Goal: Task Accomplishment & Management: Manage account settings

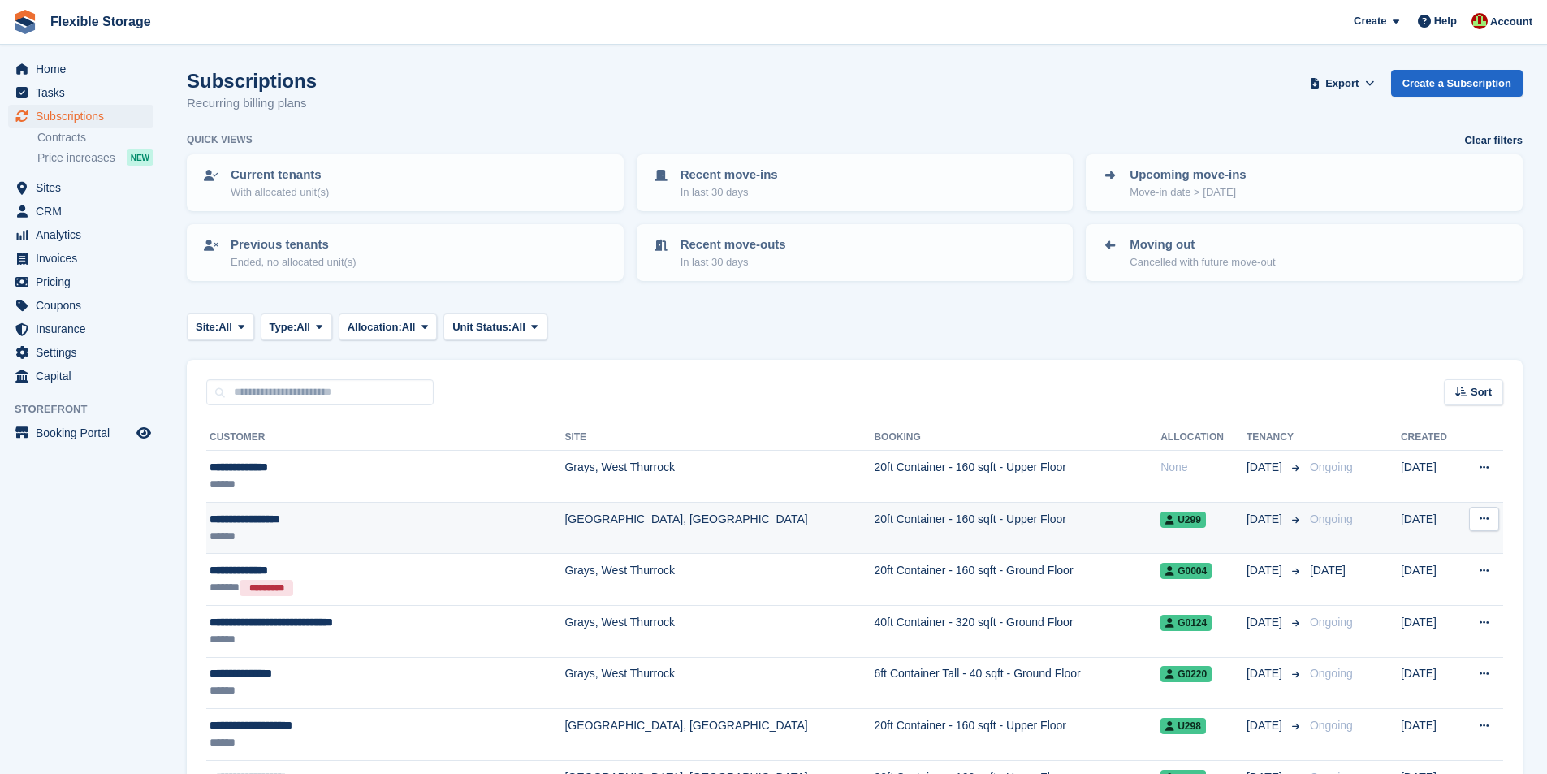
click at [424, 529] on div "******" at bounding box center [348, 536] width 278 height 17
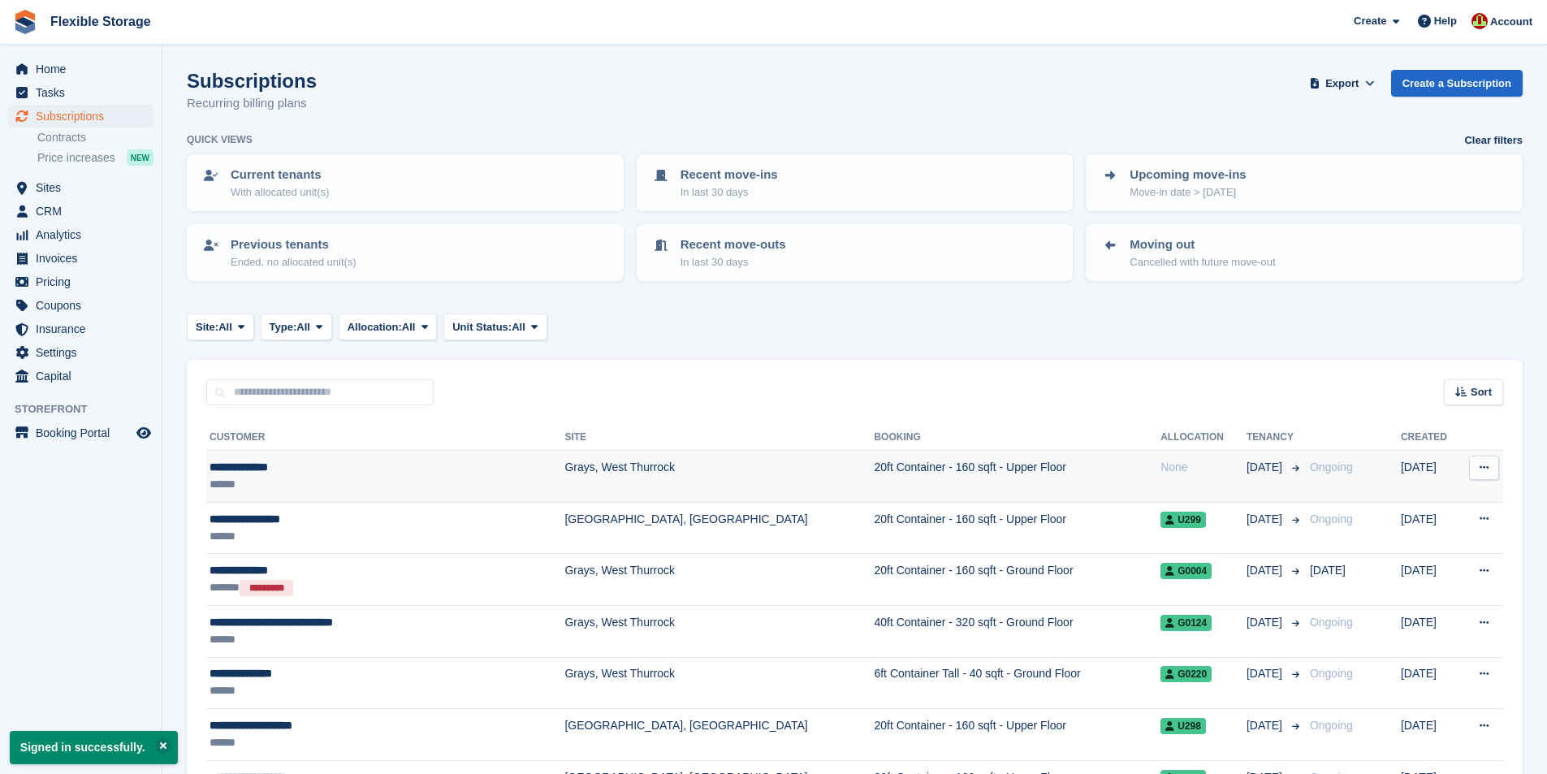
click at [874, 484] on td "20ft Container - 160 sqft - Upper Floor" at bounding box center [1017, 477] width 287 height 52
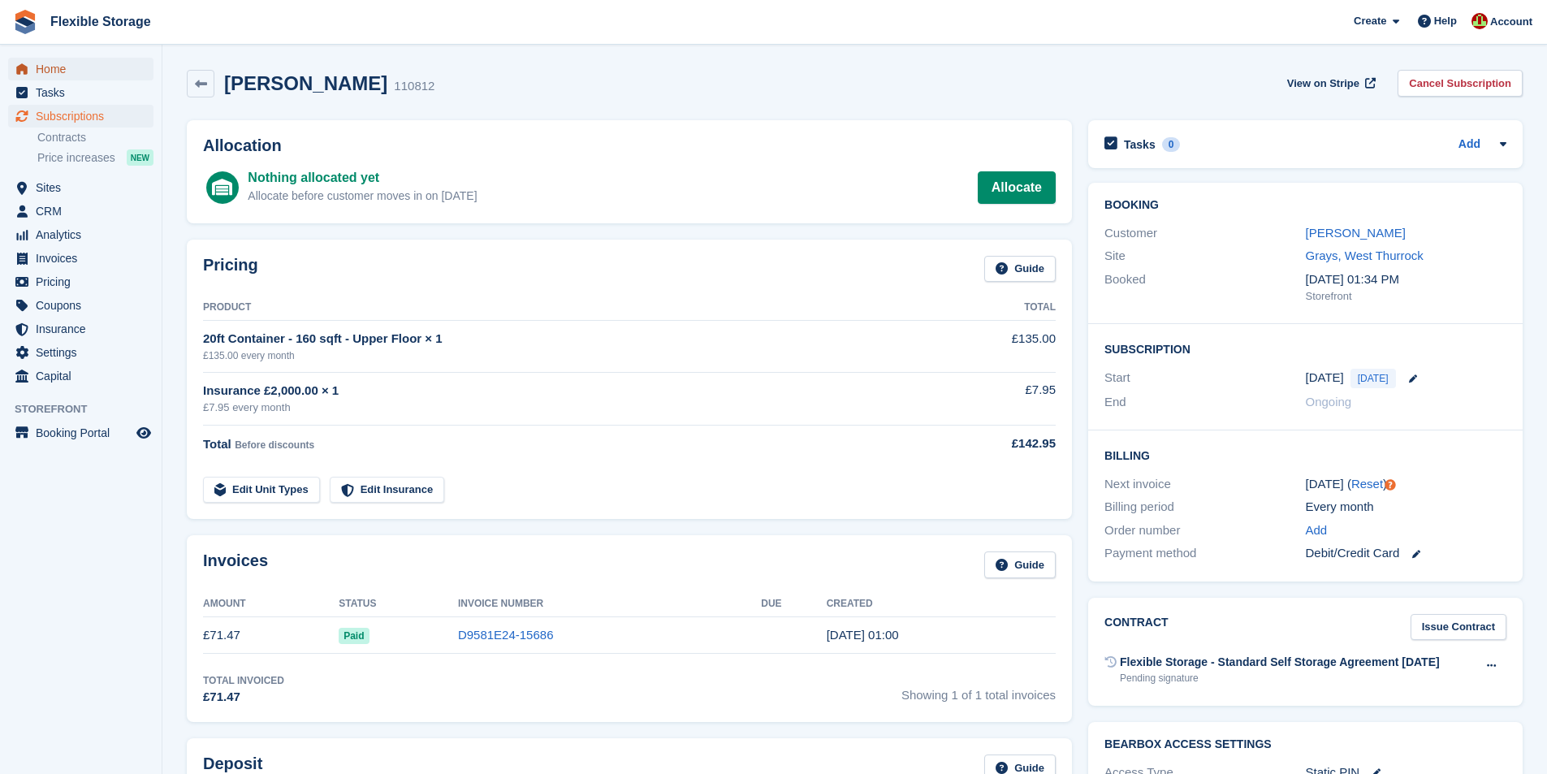
click at [62, 72] on span "Home" at bounding box center [84, 69] width 97 height 23
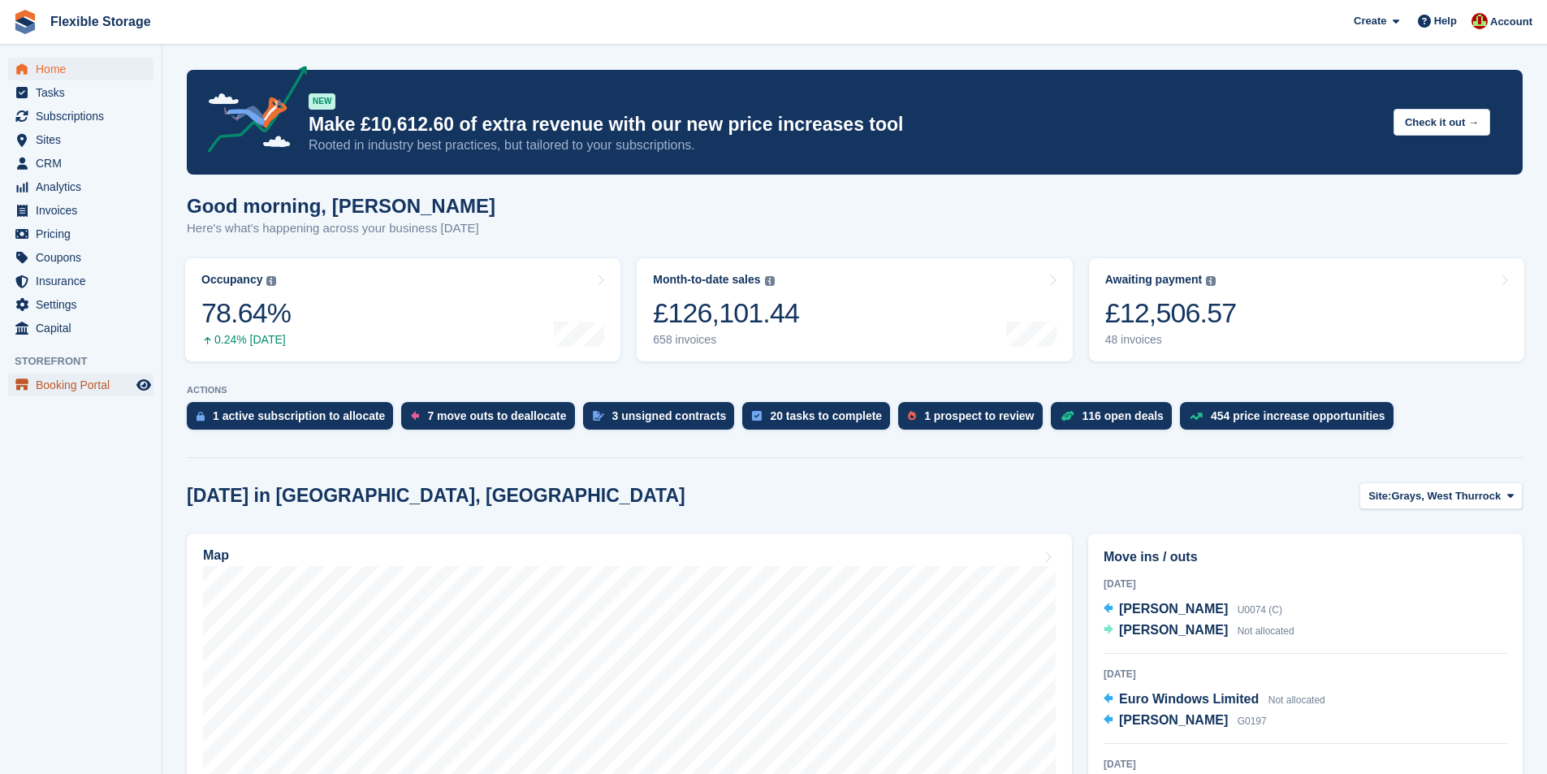
click at [58, 387] on span "Booking Portal" at bounding box center [84, 384] width 97 height 23
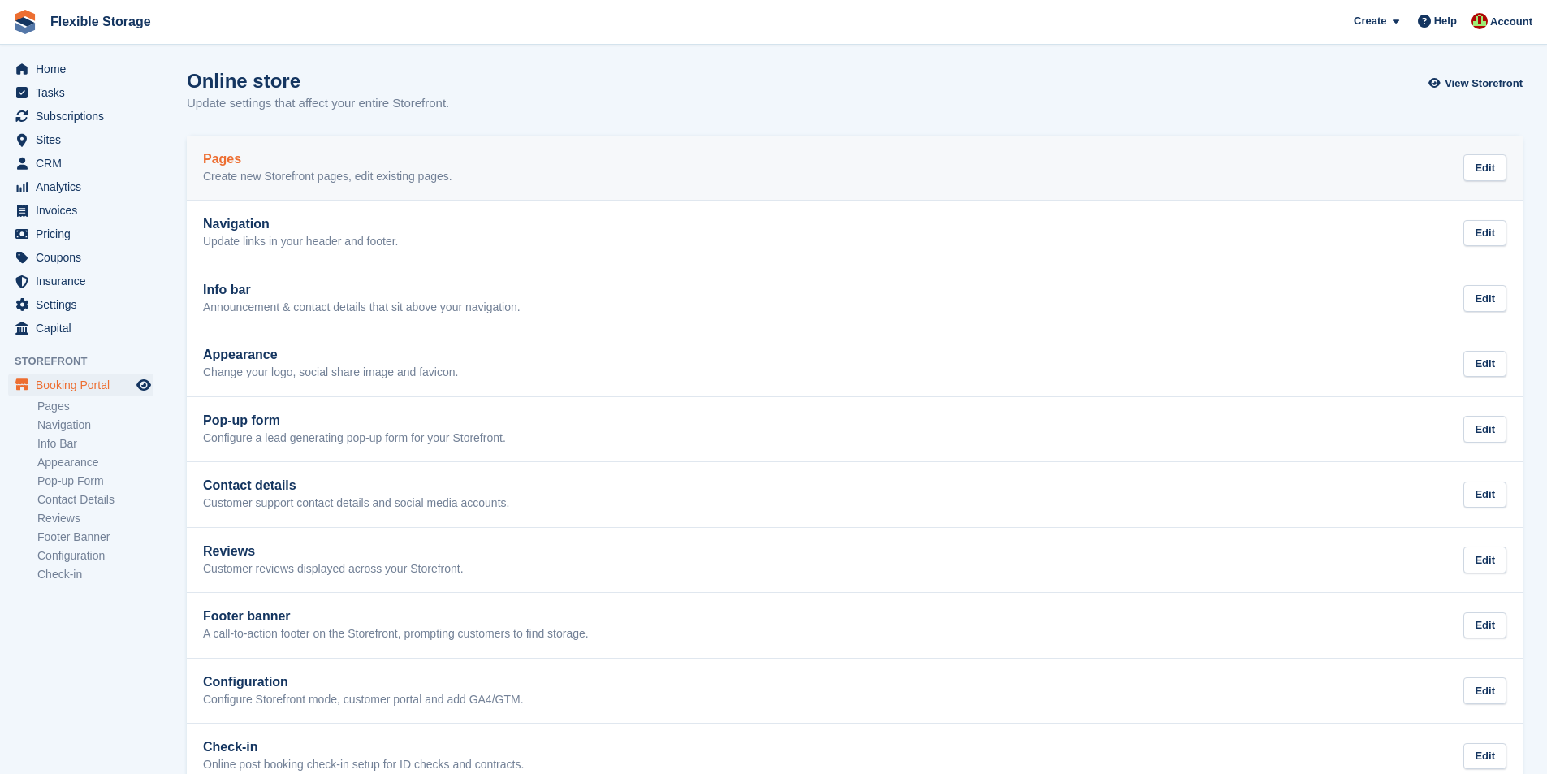
click at [488, 162] on div "Pages Create new Storefront pages, edit existing pages. Edit" at bounding box center [854, 168] width 1303 height 32
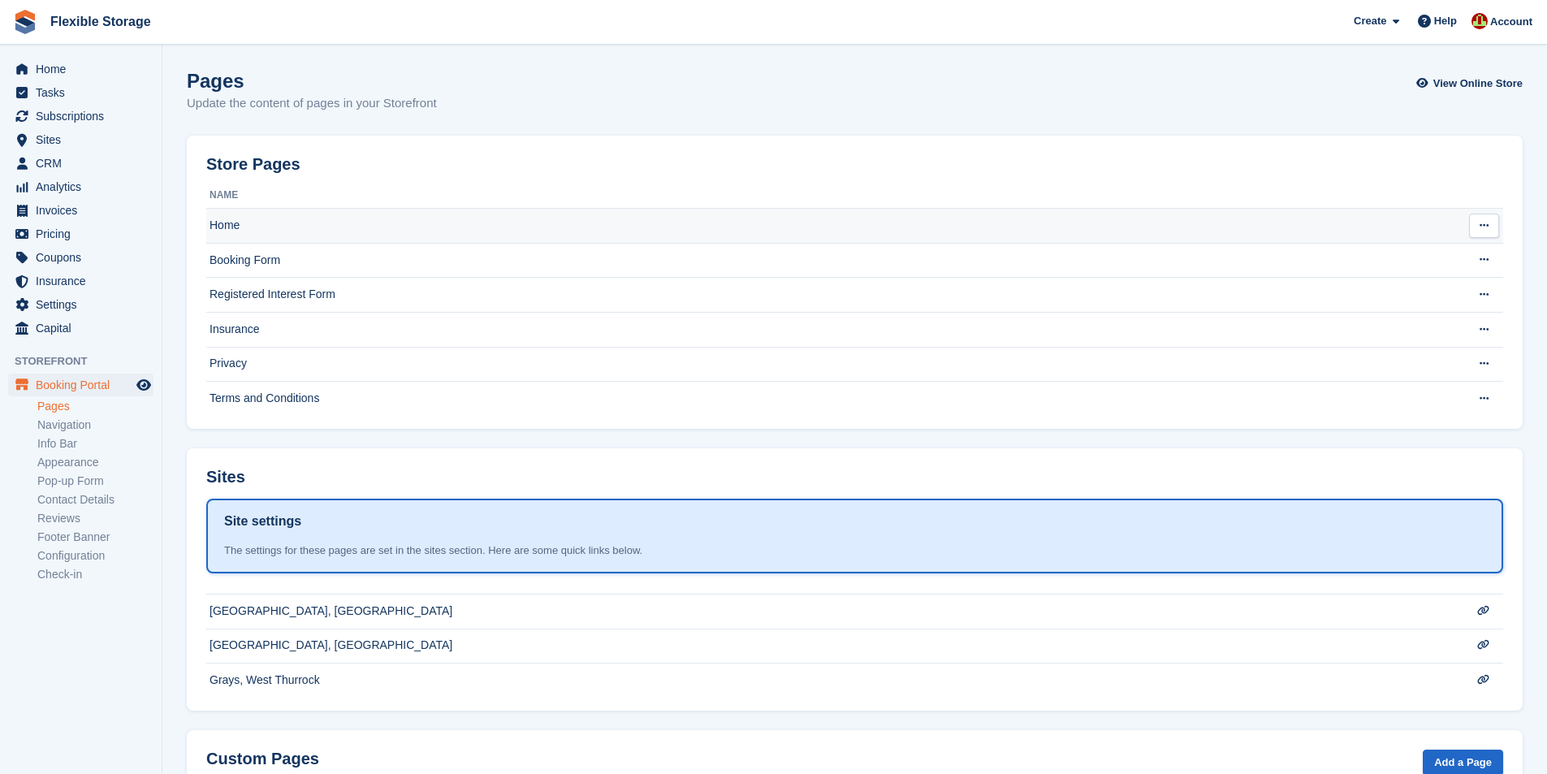
click at [399, 226] on td "Home" at bounding box center [822, 226] width 1232 height 35
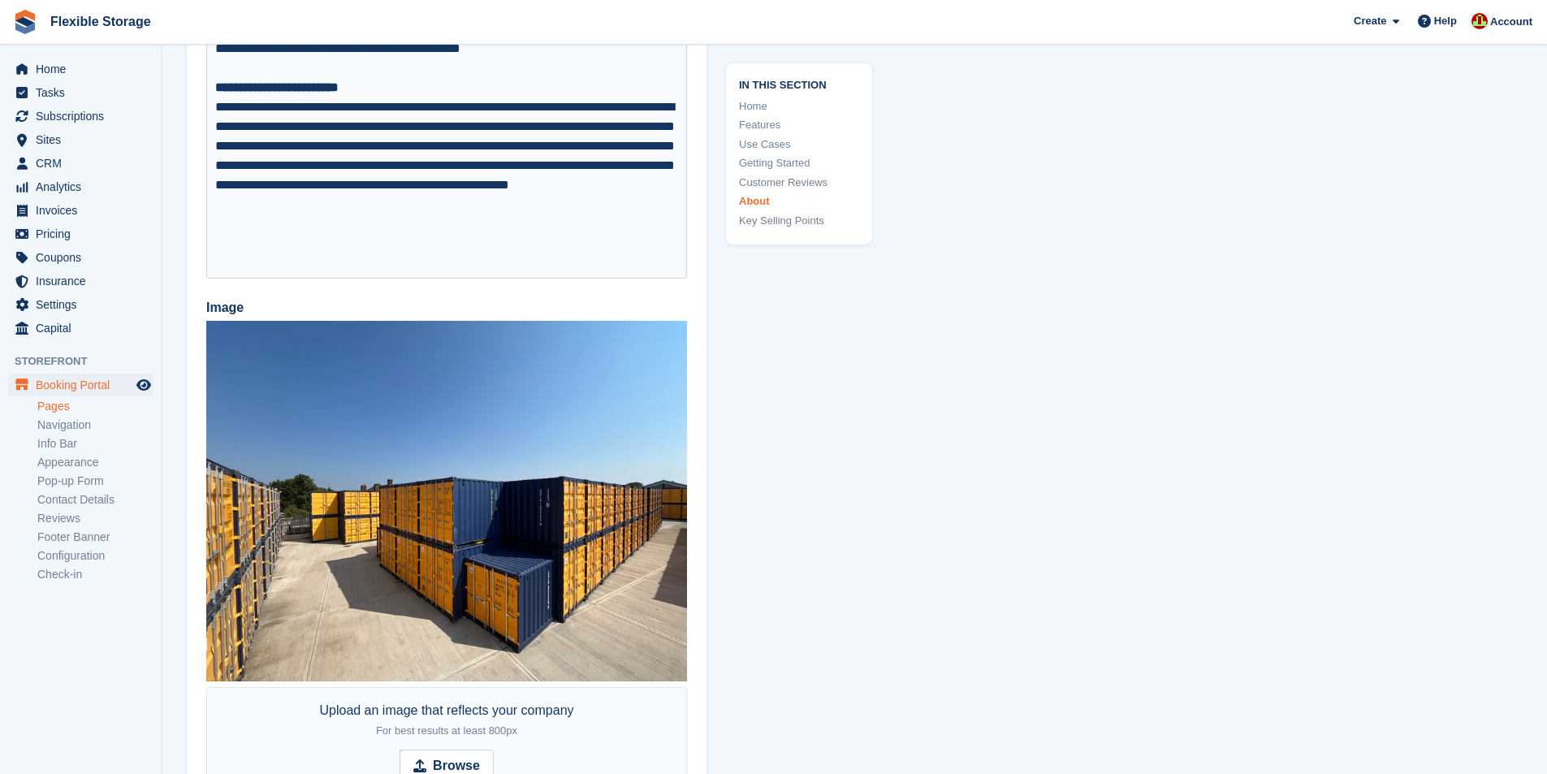
scroll to position [6414, 0]
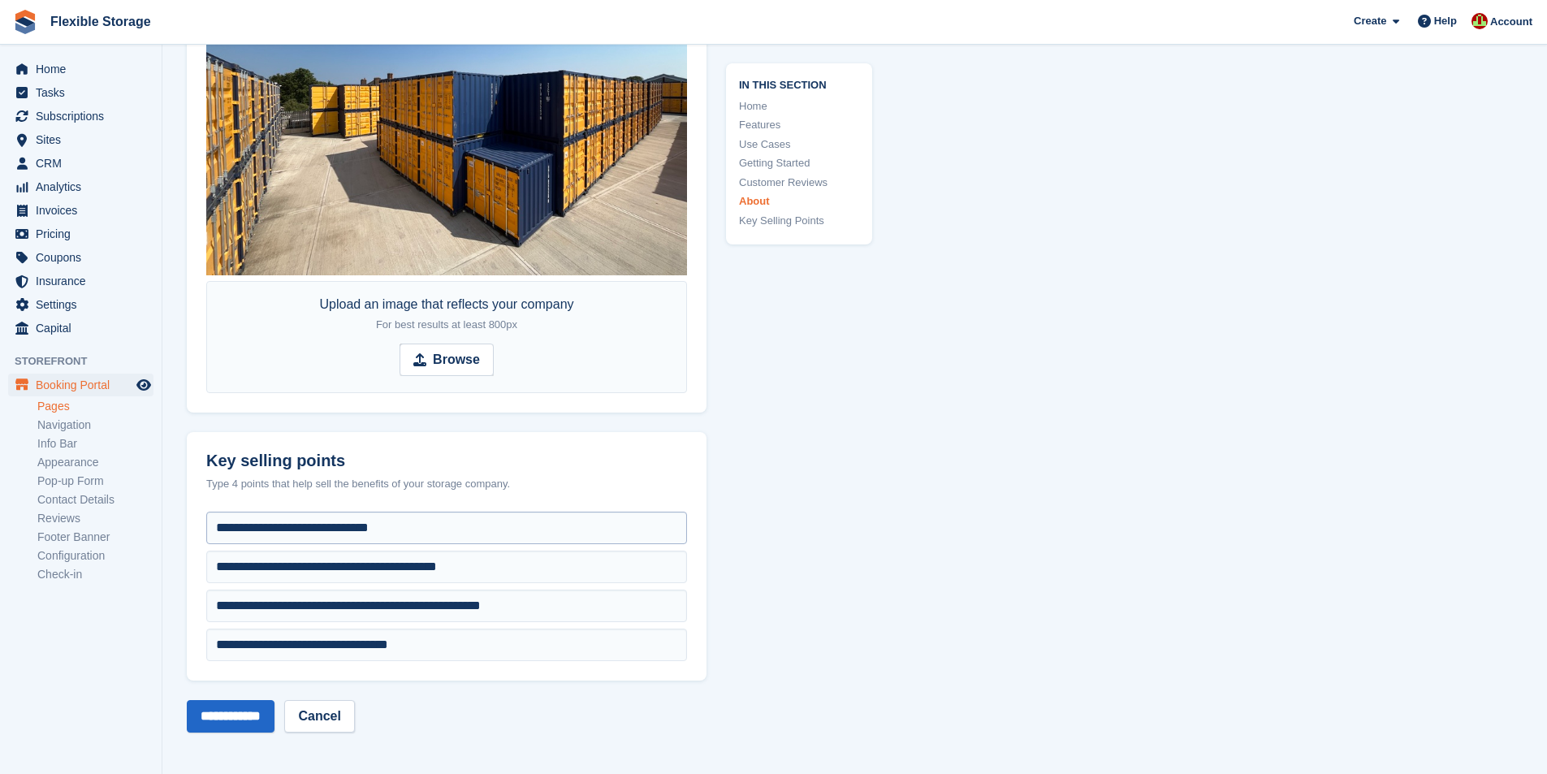
scroll to position [6414, 0]
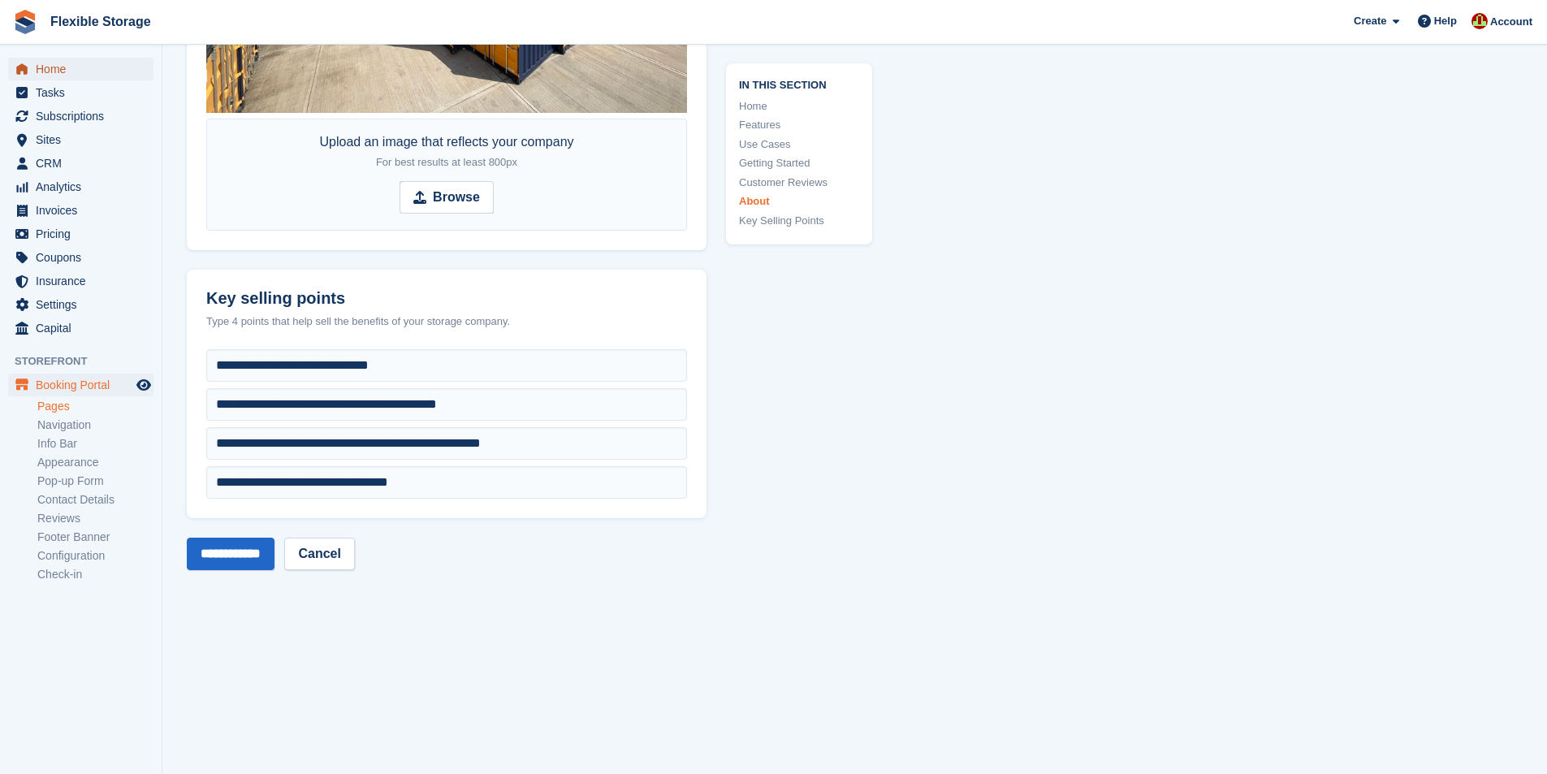
click at [50, 76] on span "Home" at bounding box center [84, 69] width 97 height 23
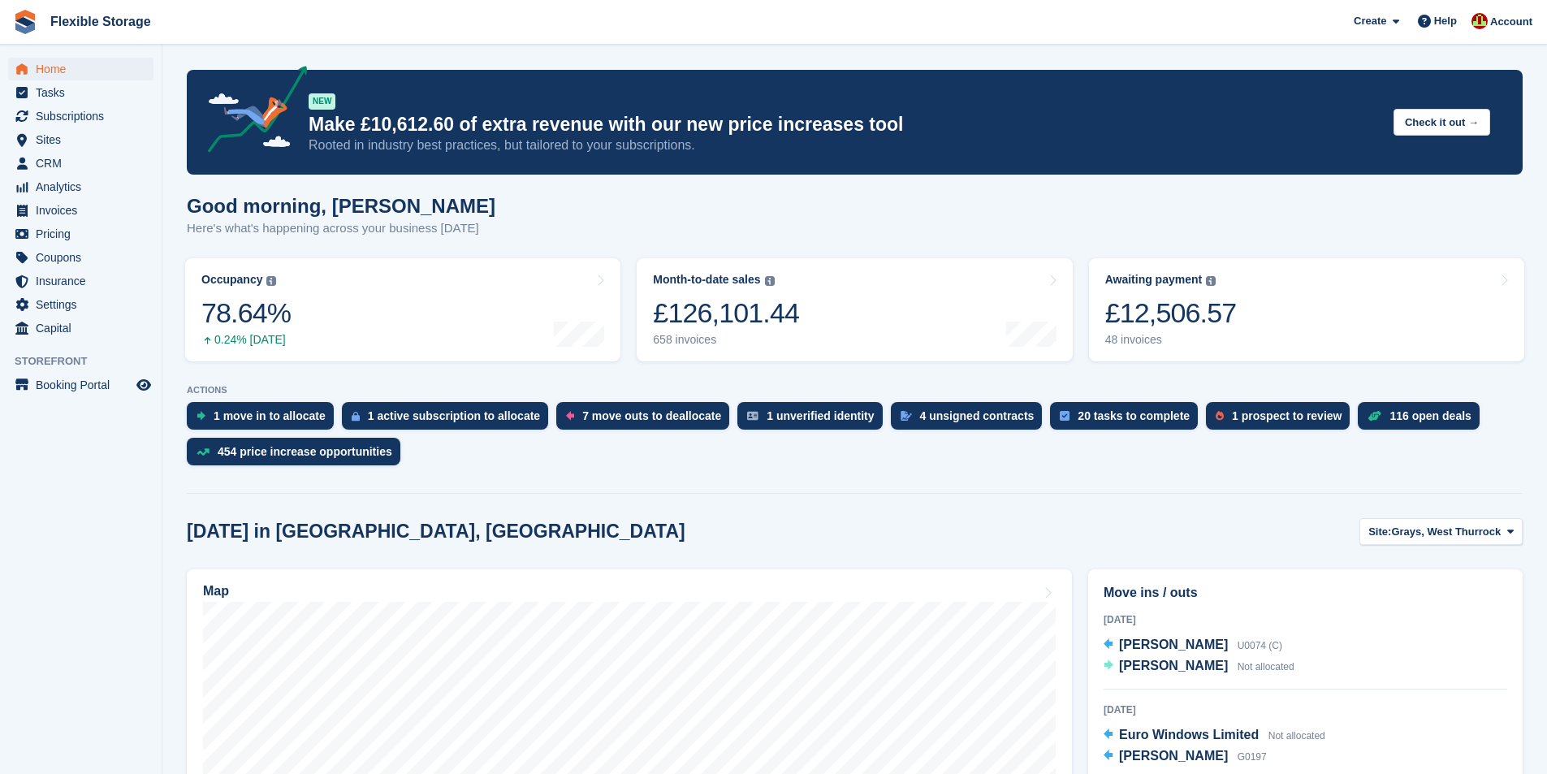
click at [685, 542] on div "[DATE] in [GEOGRAPHIC_DATA], [GEOGRAPHIC_DATA] Site: [GEOGRAPHIC_DATA], [GEOGRA…" at bounding box center [855, 531] width 1336 height 27
click at [119, 119] on span "Subscriptions" at bounding box center [84, 116] width 97 height 23
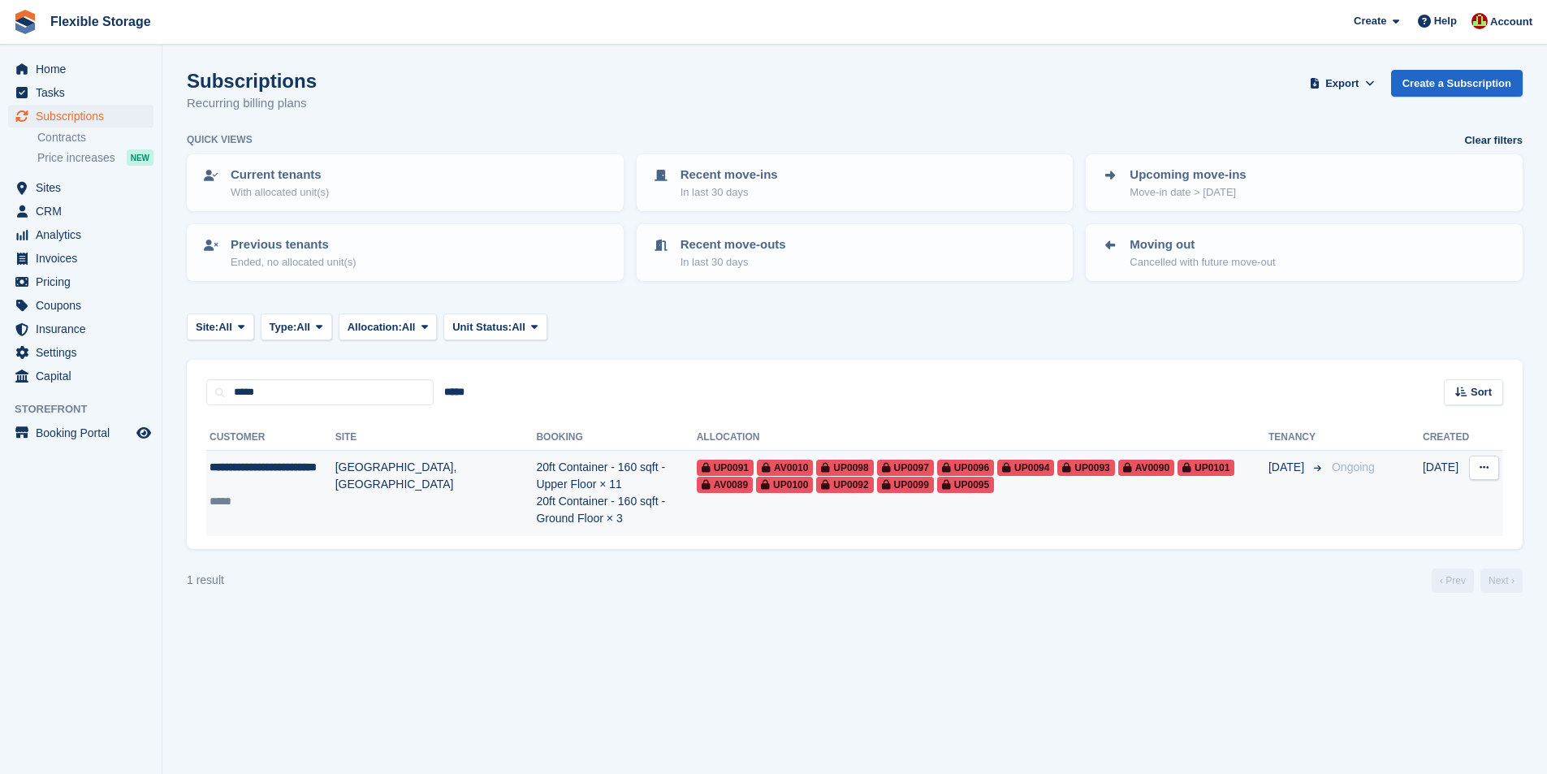
click at [276, 472] on div "**********" at bounding box center [272, 476] width 126 height 34
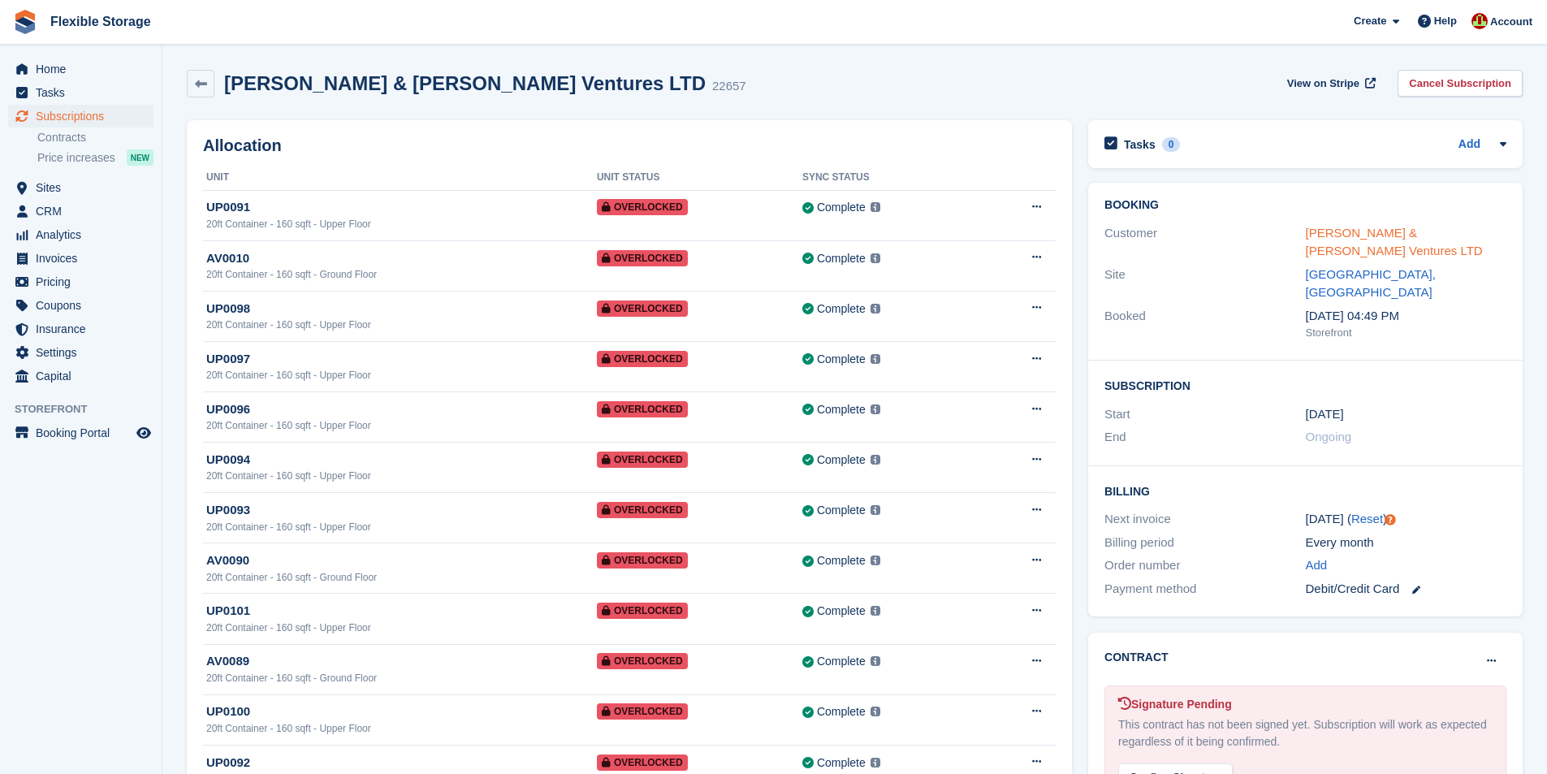
click at [1367, 229] on link "Ralph & Russo Ventures LTD" at bounding box center [1394, 242] width 177 height 32
